Goal: Find specific page/section: Find specific page/section

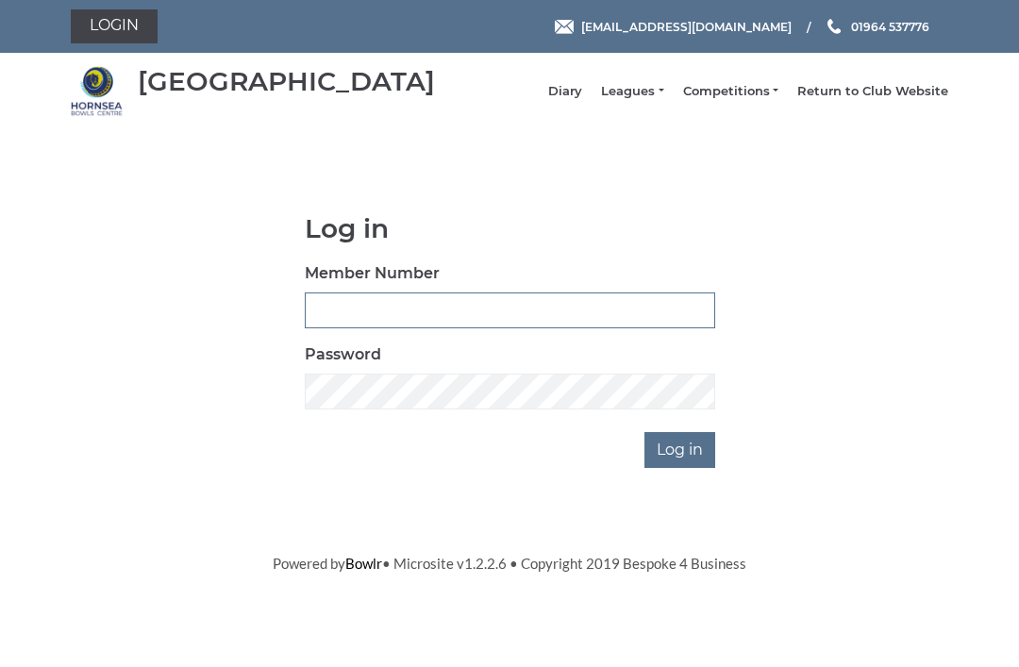
type input "0045"
click at [681, 463] on input "Log in" at bounding box center [679, 450] width 71 height 36
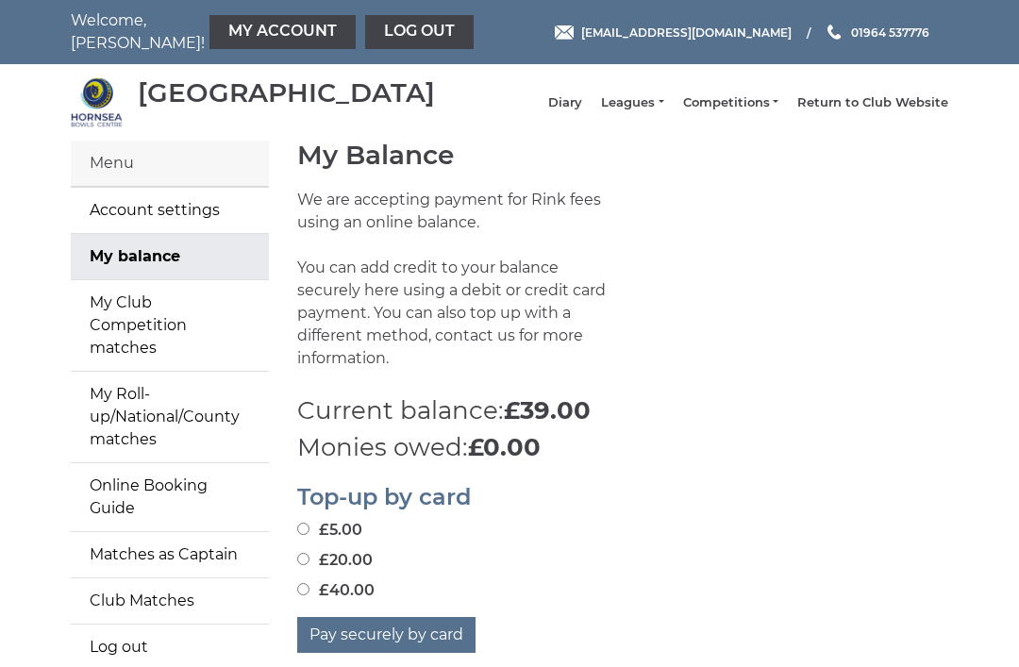
click at [582, 111] on link "Diary" at bounding box center [565, 102] width 34 height 17
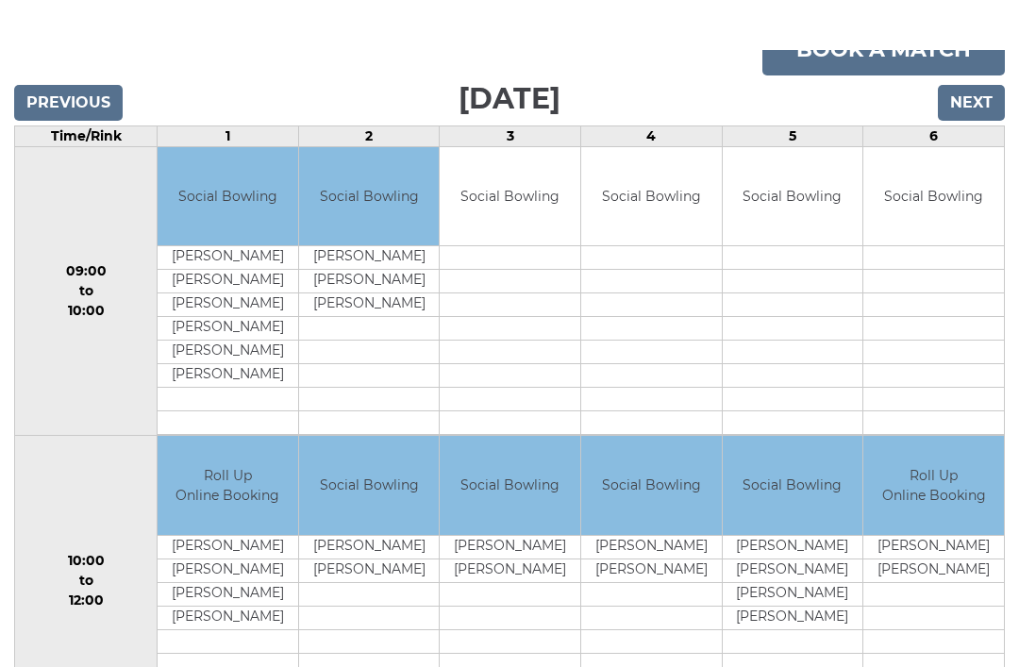
scroll to position [231, 0]
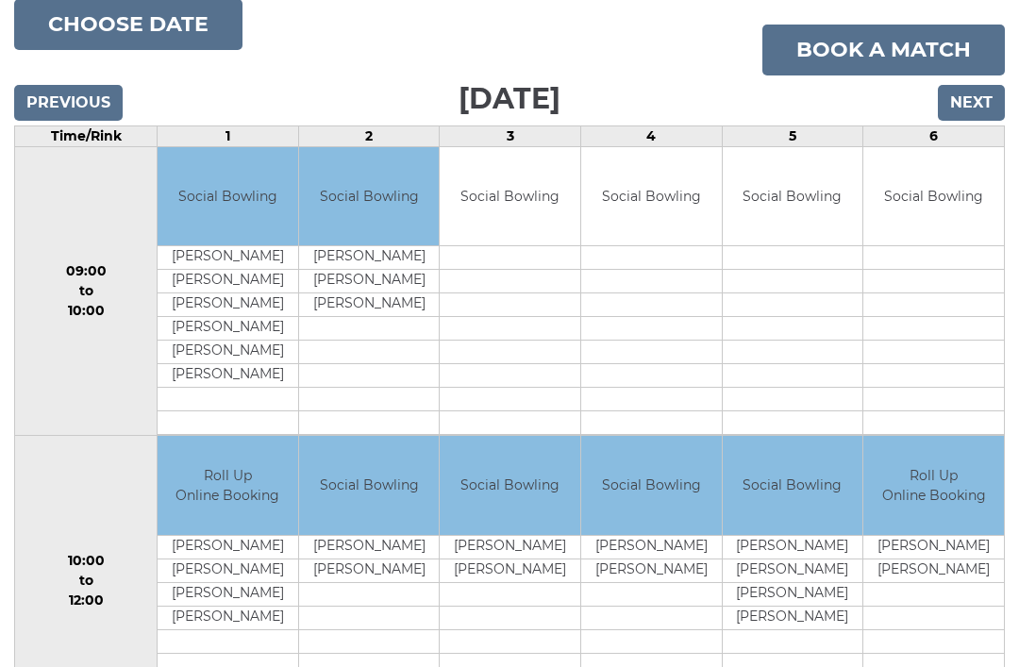
click at [979, 118] on input "Next" at bounding box center [971, 103] width 67 height 36
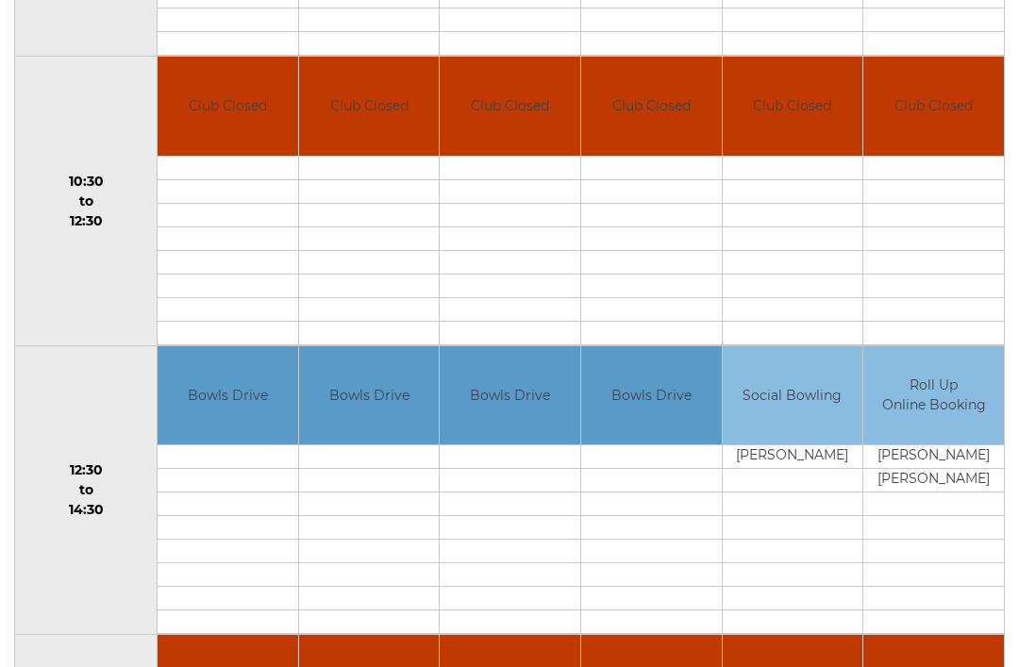
scroll to position [608, 0]
